Goal: Task Accomplishment & Management: Complete application form

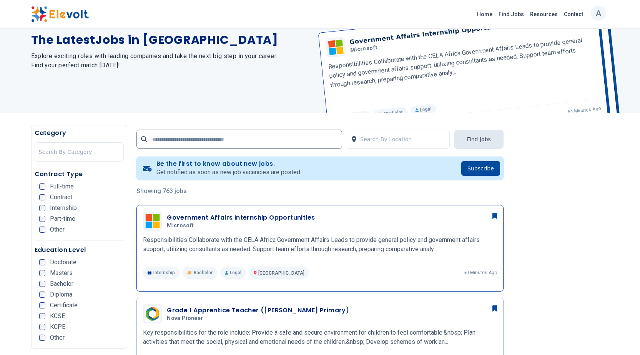
scroll to position [38, 0]
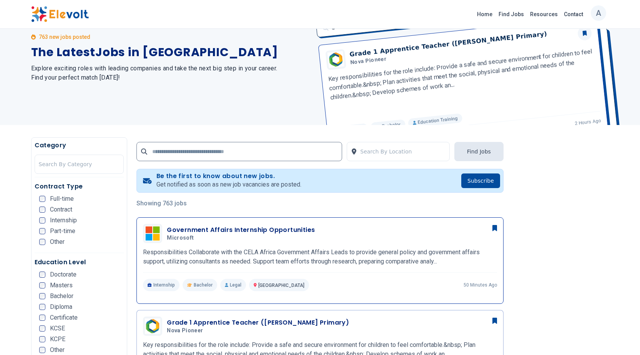
click at [217, 230] on h3 "Government Affairs Internship Opportunities" at bounding box center [241, 229] width 148 height 9
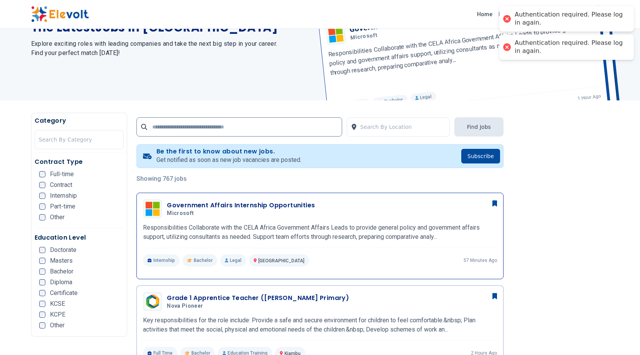
scroll to position [77, 0]
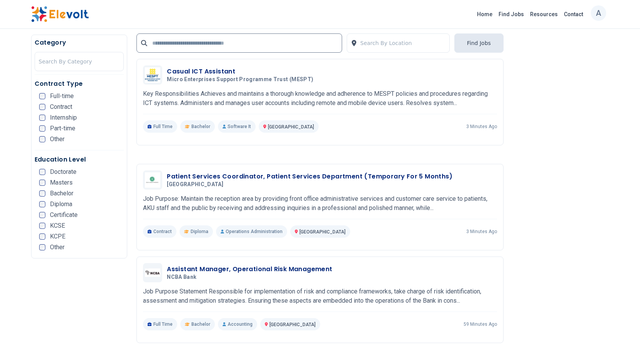
scroll to position [1346, 0]
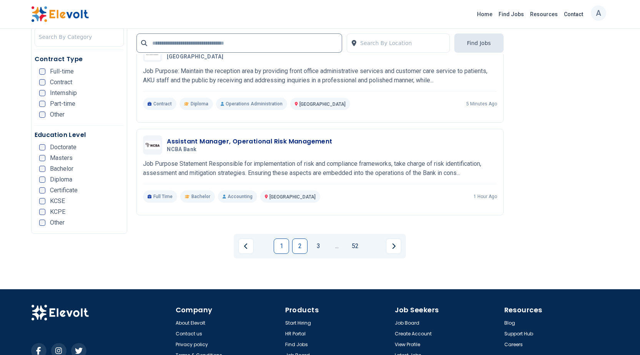
click at [295, 238] on link "2" at bounding box center [299, 245] width 15 height 15
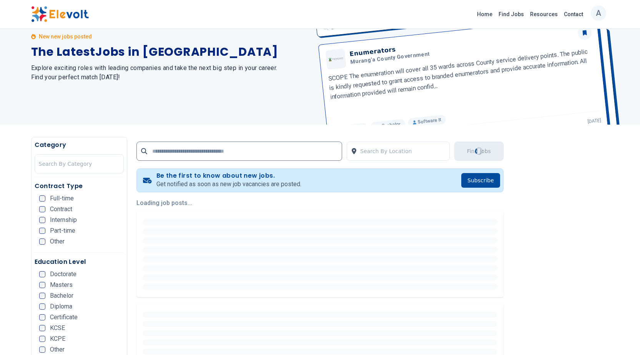
scroll to position [0, 0]
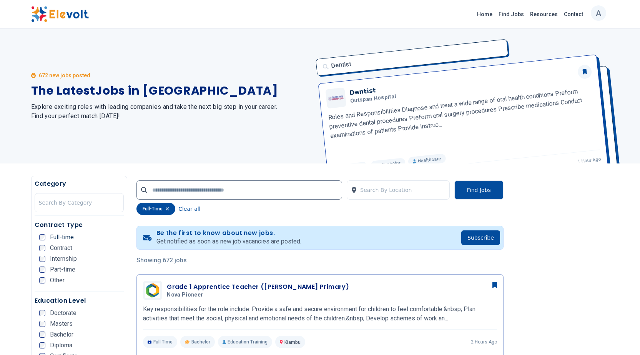
drag, startPoint x: 574, startPoint y: 213, endPoint x: 574, endPoint y: 205, distance: 8.1
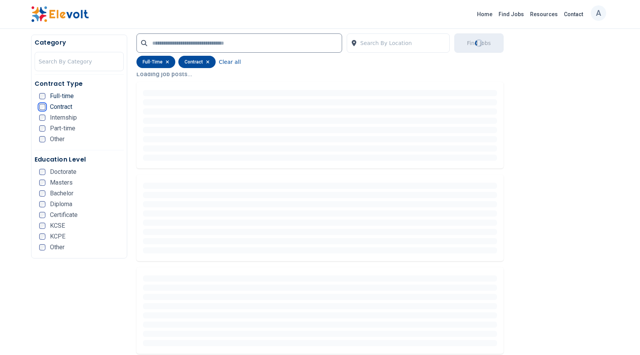
scroll to position [192, 0]
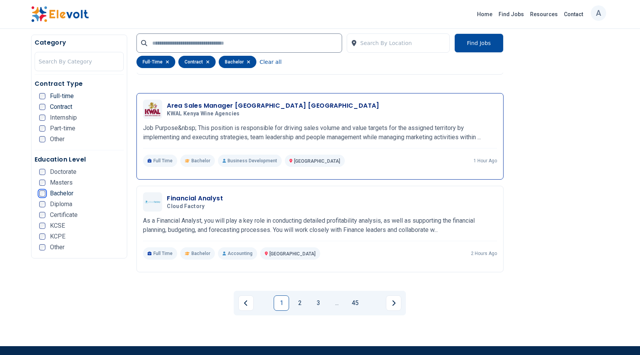
scroll to position [1461, 0]
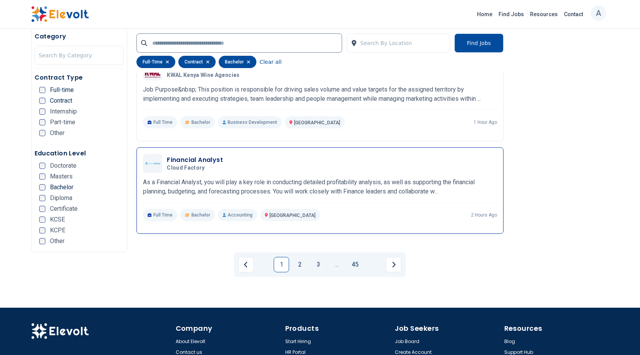
click at [187, 155] on h3 "Financial Analyst" at bounding box center [195, 159] width 56 height 9
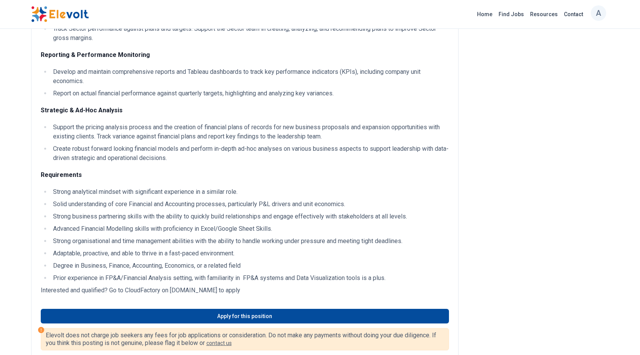
scroll to position [269, 0]
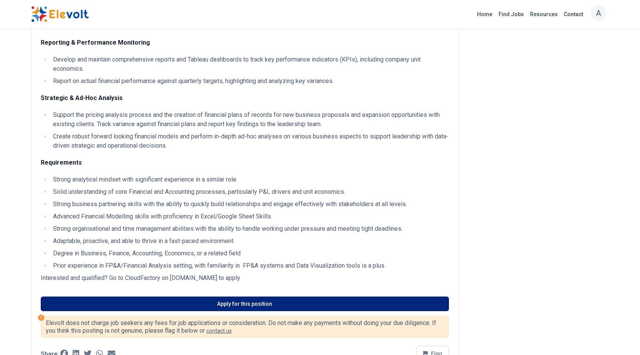
click at [232, 311] on link "Apply for this position" at bounding box center [245, 303] width 408 height 15
